Goal: Transaction & Acquisition: Book appointment/travel/reservation

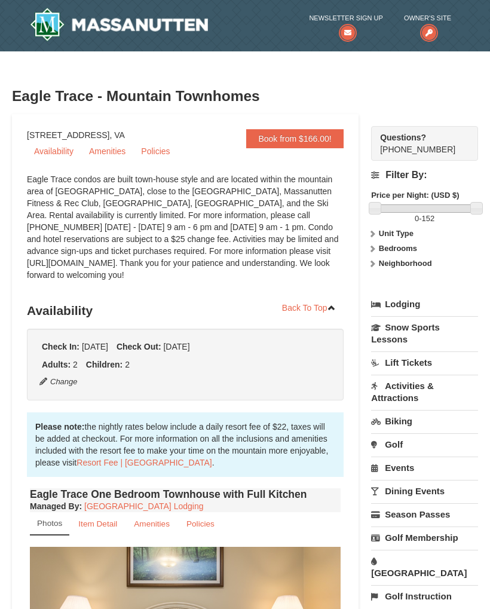
click at [65, 376] on button "Change" at bounding box center [58, 382] width 39 height 13
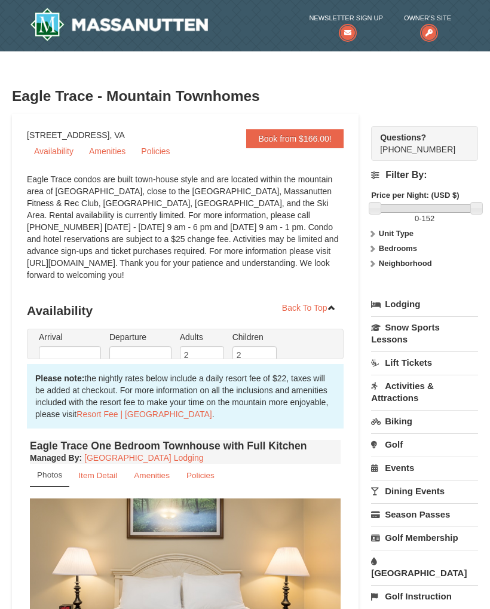
type input "[DATE]"
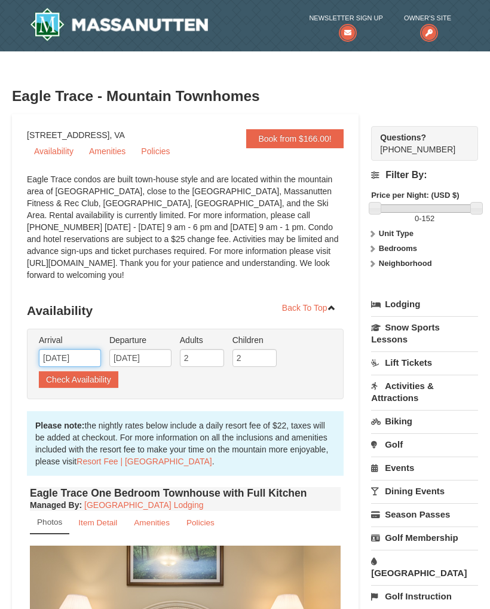
click at [77, 349] on input "[DATE]" at bounding box center [70, 358] width 62 height 18
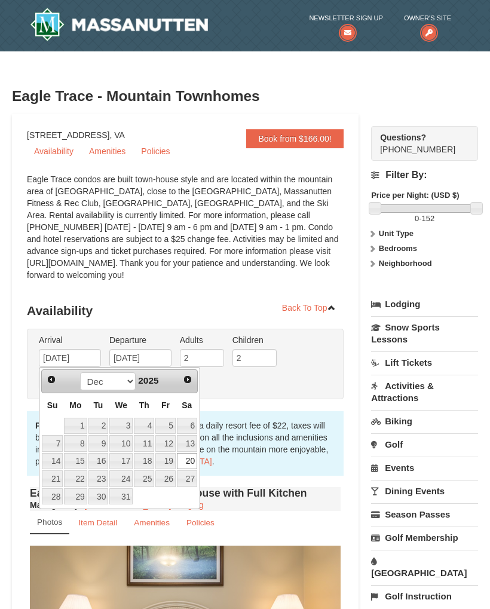
click at [53, 489] on link "28" at bounding box center [52, 497] width 21 height 17
type input "12/28/2025"
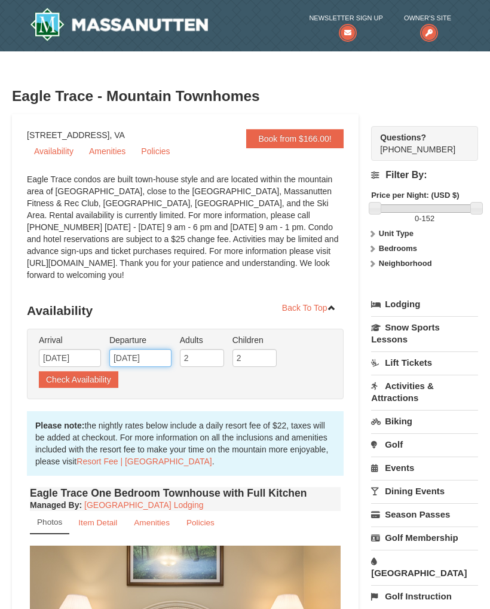
click at [145, 349] on input "12/22/2025" at bounding box center [140, 358] width 62 height 18
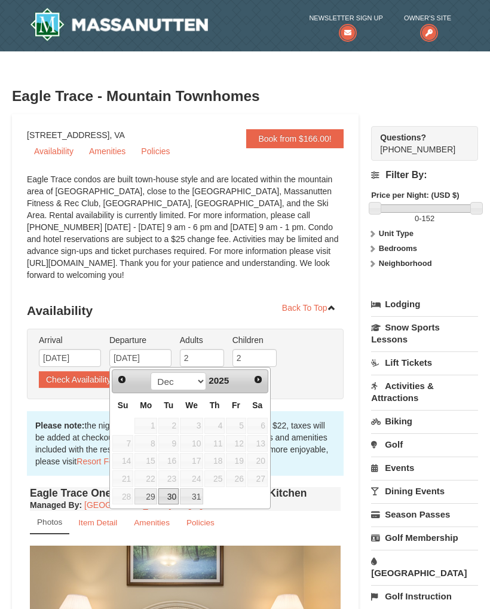
click at [167, 489] on link "30" at bounding box center [168, 497] width 20 height 17
type input "12/30/2025"
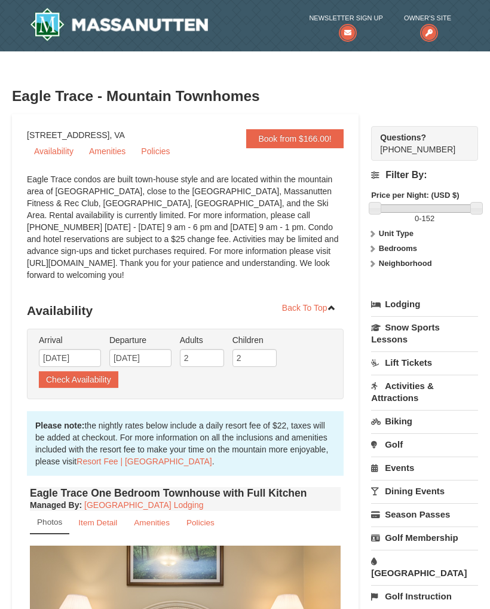
click at [91, 371] on button "Check Availability" at bounding box center [79, 379] width 80 height 17
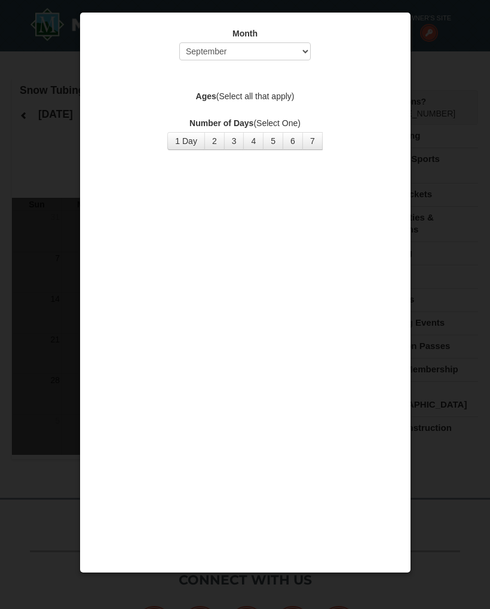
select select "9"
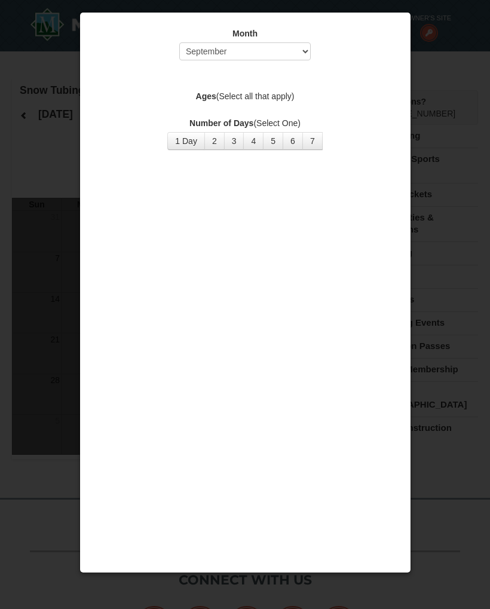
click at [54, 159] on div at bounding box center [245, 304] width 490 height 609
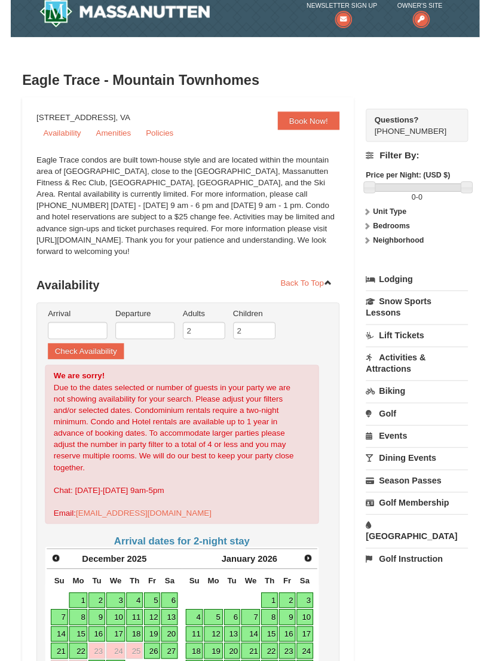
scroll to position [27, 0]
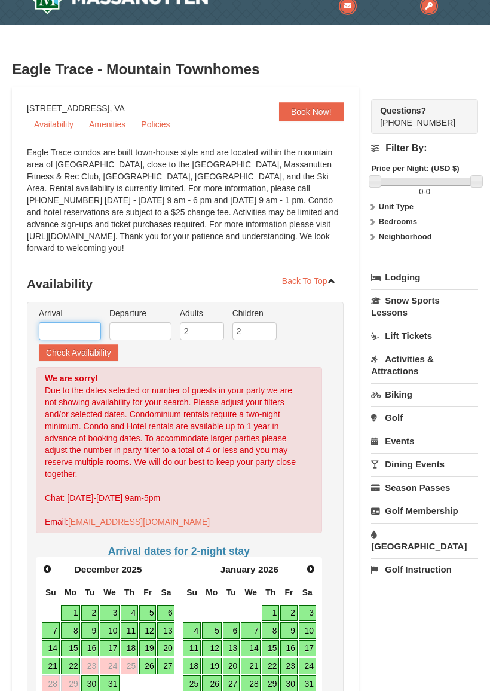
click at [78, 330] on input "text" at bounding box center [70, 331] width 62 height 18
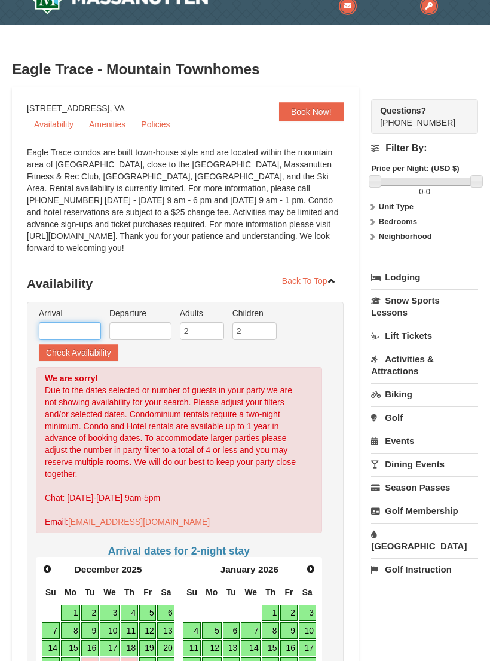
scroll to position [26, 0]
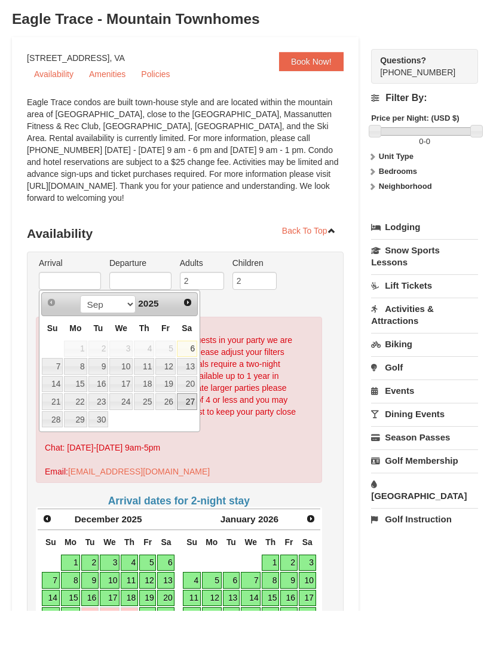
click at [191, 444] on link "27" at bounding box center [187, 452] width 20 height 17
type input "09/27/2025"
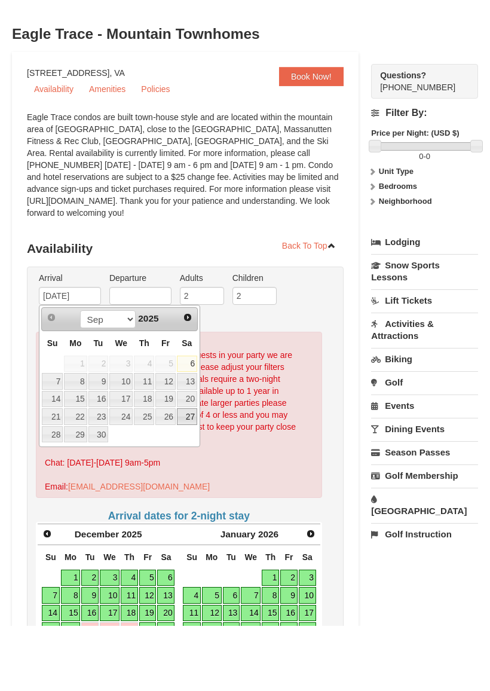
scroll to position [77, 0]
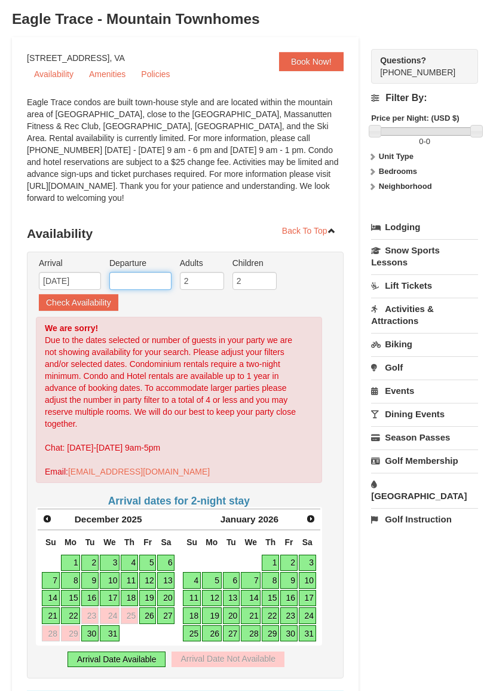
click at [142, 283] on input "text" at bounding box center [140, 281] width 62 height 18
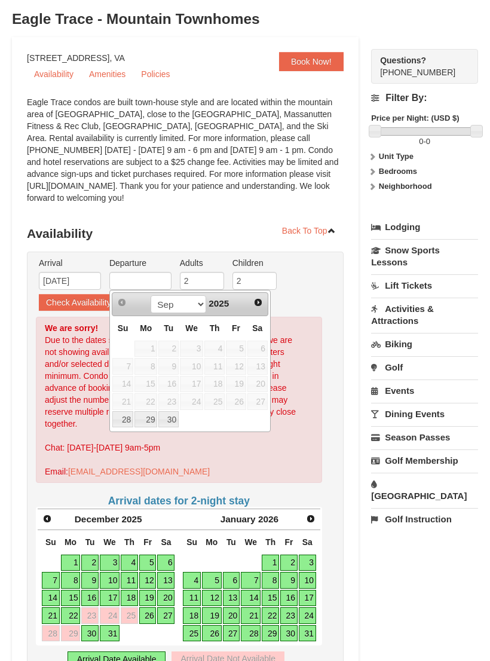
click at [147, 420] on link "29" at bounding box center [146, 419] width 23 height 17
type input "09/29/2025"
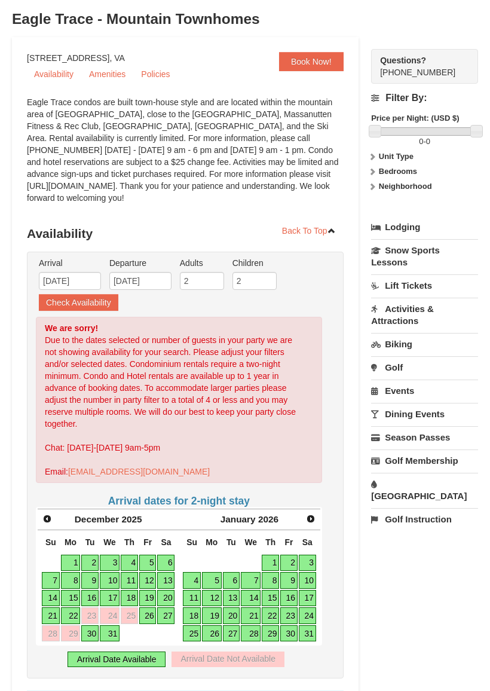
click at [95, 304] on button "Check Availability" at bounding box center [79, 302] width 80 height 17
